Goal: Information Seeking & Learning: Learn about a topic

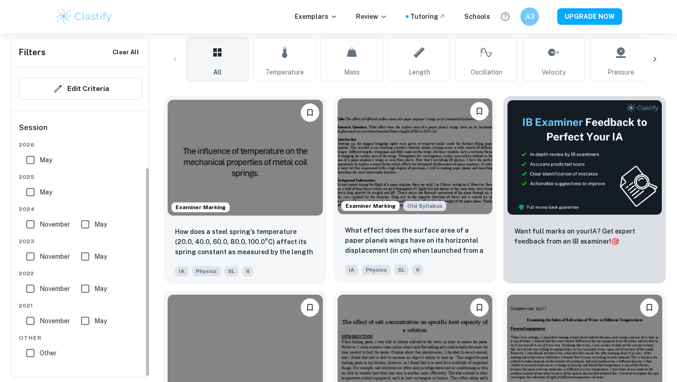
scroll to position [244, 0]
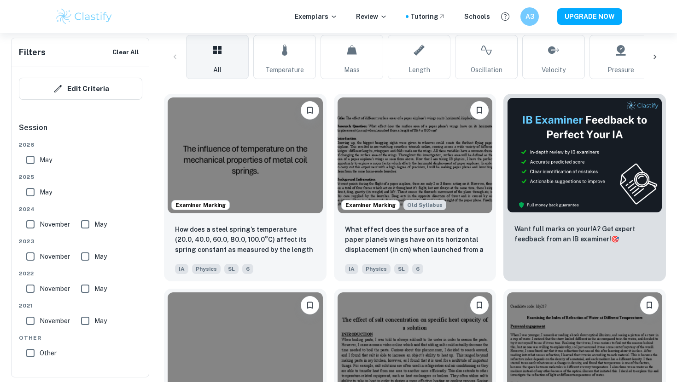
click at [30, 192] on input "May" at bounding box center [30, 192] width 18 height 18
checkbox input "true"
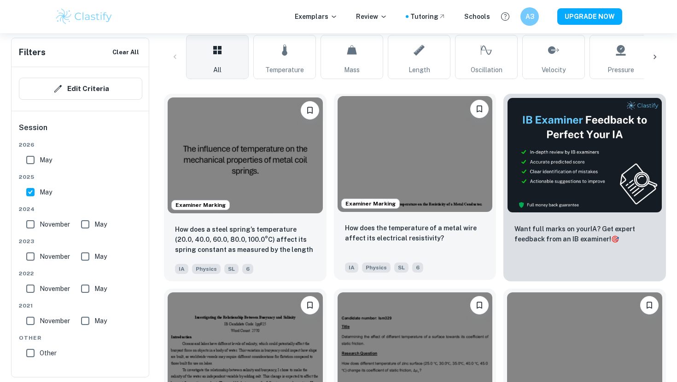
click at [421, 166] on img at bounding box center [414, 154] width 155 height 116
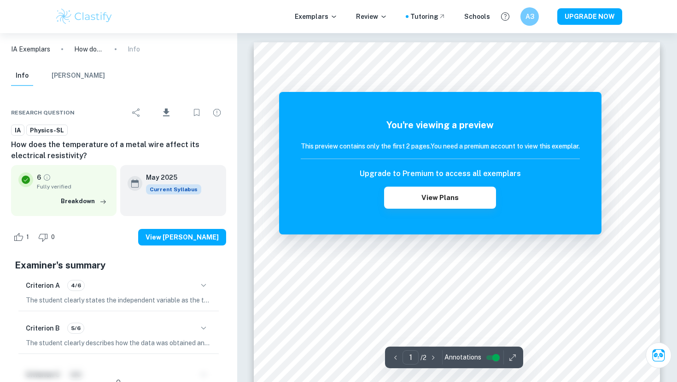
scroll to position [3, 0]
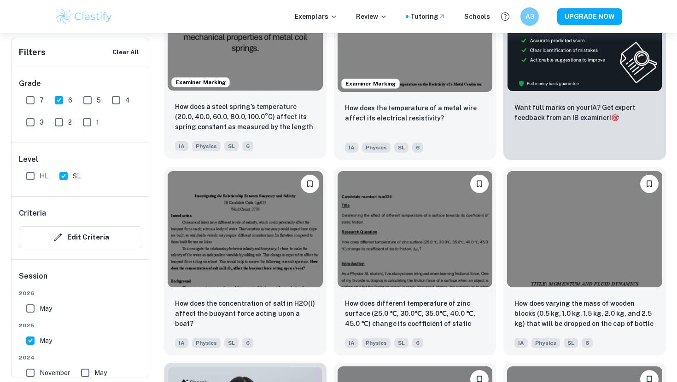
scroll to position [369, 0]
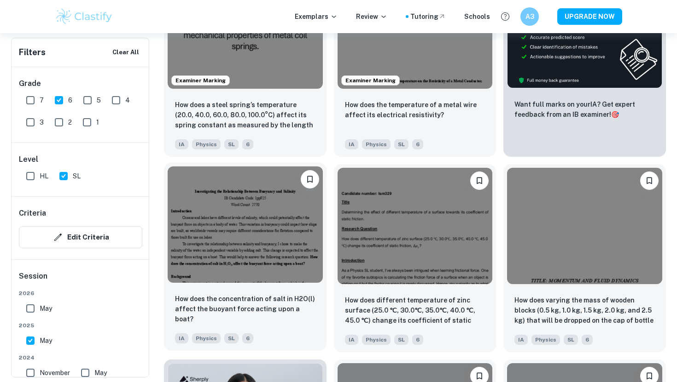
click at [244, 274] on img at bounding box center [245, 225] width 155 height 116
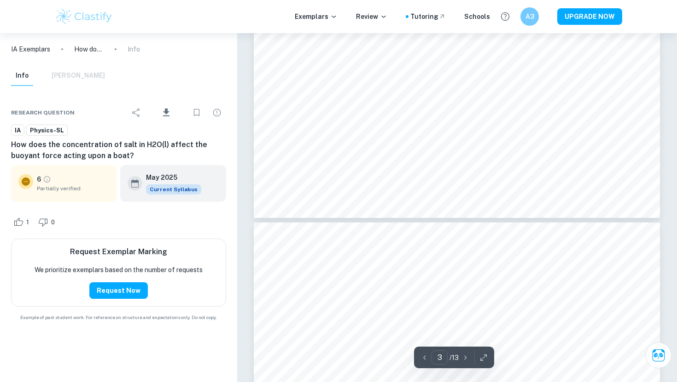
type input "4"
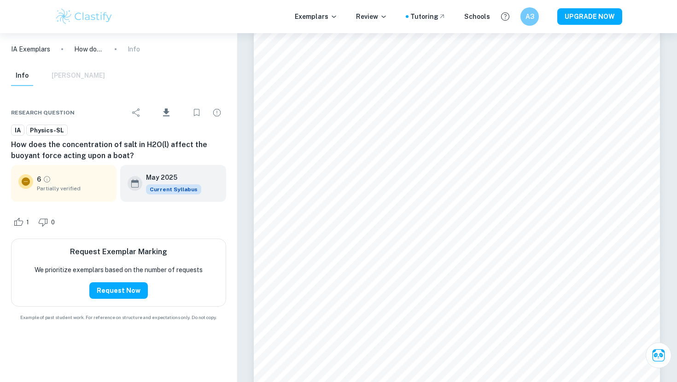
click at [117, 54] on ol "IA Exemplars How does the concentration of salt in H2O(l) affect the buoyant fo…" at bounding box center [75, 49] width 129 height 10
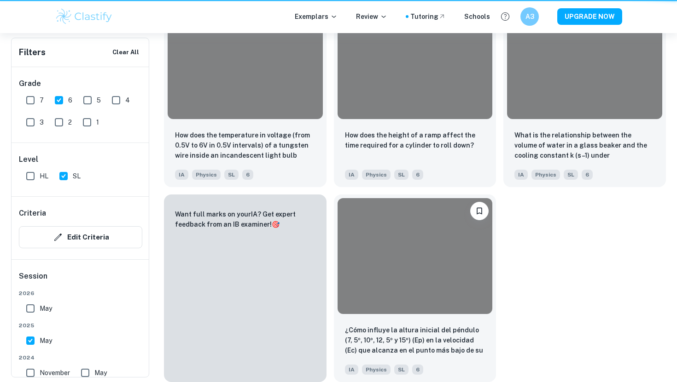
scroll to position [369, 0]
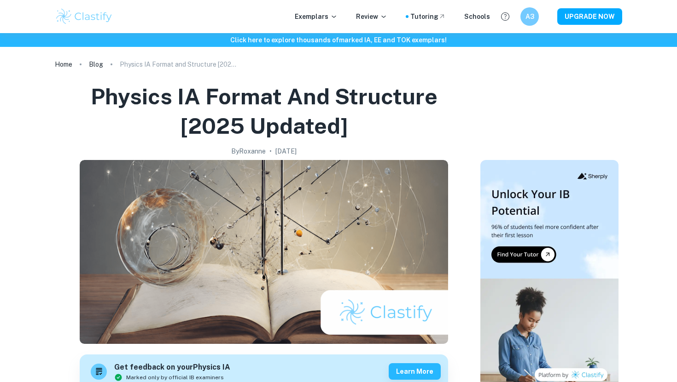
scroll to position [1626, 0]
